Goal: Navigation & Orientation: Go to known website

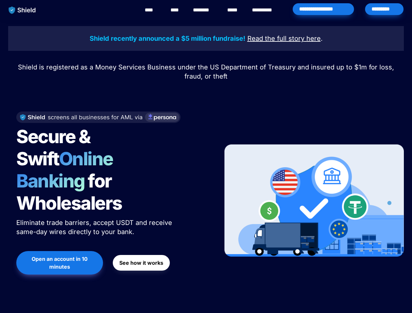
click at [206, 156] on div "Secure & Swift Online Banking for Wholesalers Eliminate trade barriers, accept …" at bounding box center [111, 200] width 206 height 191
click at [22, 10] on img "main navigation" at bounding box center [23, 10] width 34 height 14
